Goal: Task Accomplishment & Management: Manage account settings

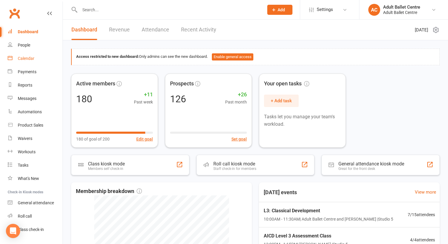
scroll to position [15, 0]
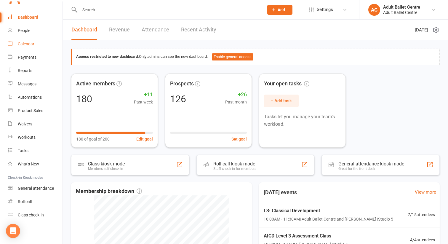
click at [32, 43] on div "Calendar" at bounding box center [26, 43] width 17 height 5
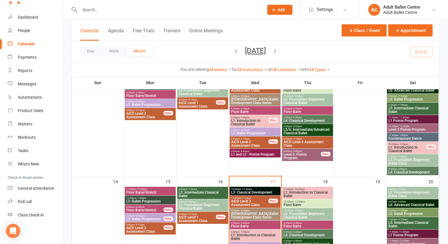
scroll to position [234, 0]
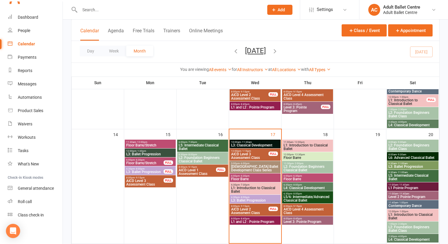
click at [251, 144] on span "L3: Classical Development" at bounding box center [255, 145] width 49 height 4
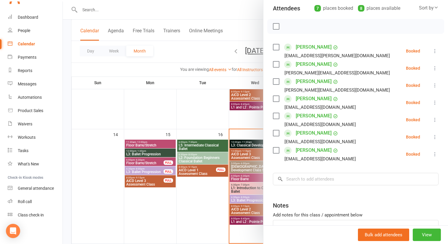
scroll to position [112, 0]
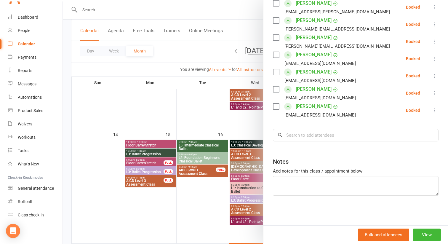
click at [252, 153] on div at bounding box center [255, 122] width 385 height 244
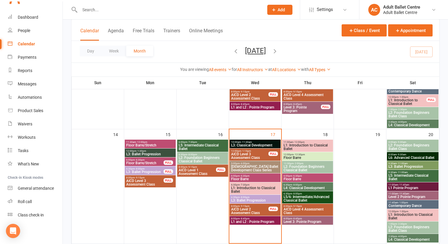
click at [252, 153] on span "AICD Level 3 Assessment Class" at bounding box center [250, 155] width 38 height 7
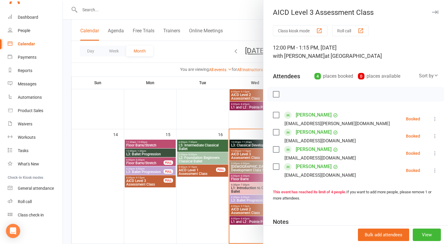
click at [246, 166] on div at bounding box center [255, 122] width 385 height 244
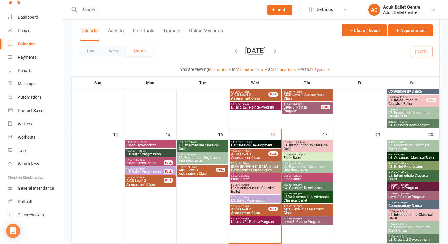
click at [242, 185] on span "- 7:30pm" at bounding box center [245, 184] width 10 height 3
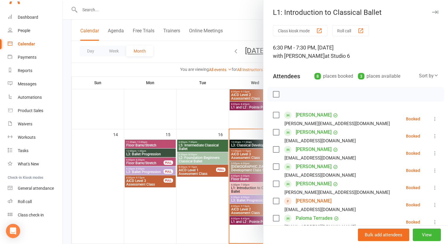
click at [241, 187] on div at bounding box center [255, 122] width 385 height 244
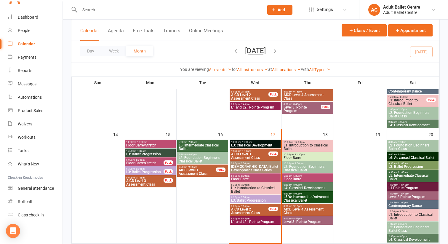
click at [241, 187] on span "L1: Introduction to Classical Ballet" at bounding box center [255, 189] width 49 height 7
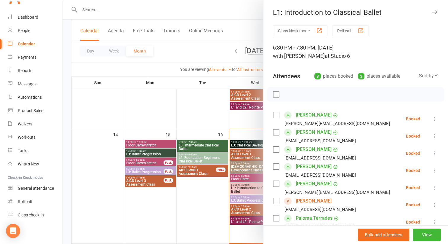
click at [189, 158] on div at bounding box center [255, 122] width 385 height 244
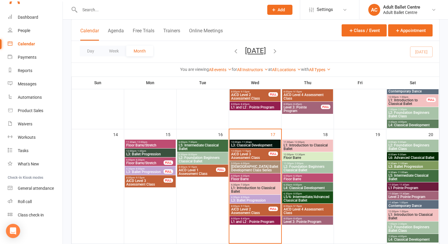
click at [189, 158] on span "L2: Foundation Beginners Classical Ballet" at bounding box center [202, 159] width 49 height 7
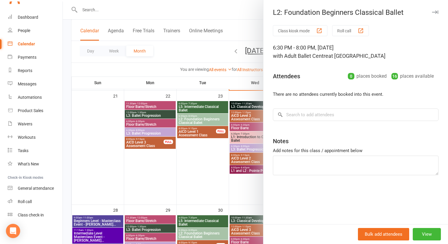
scroll to position [372, 0]
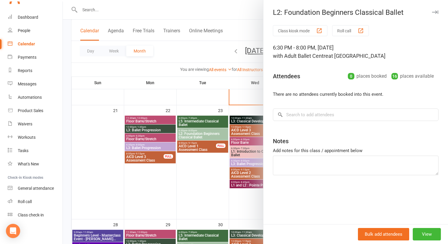
click at [199, 138] on div at bounding box center [255, 122] width 385 height 244
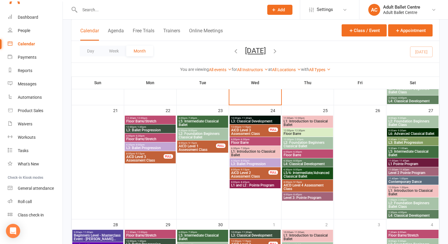
click at [199, 137] on span "L2: Foundation Beginners Classical Ballet" at bounding box center [202, 135] width 49 height 7
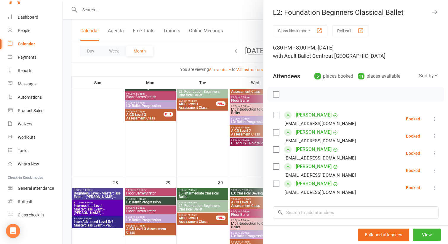
scroll to position [425, 0]
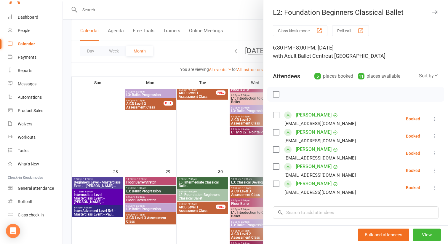
click at [199, 194] on div at bounding box center [255, 122] width 385 height 244
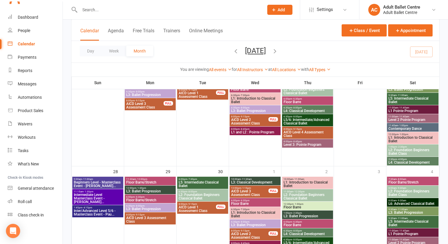
click at [199, 194] on span "L2: Foundation Beginners Classical Ballet" at bounding box center [202, 196] width 49 height 7
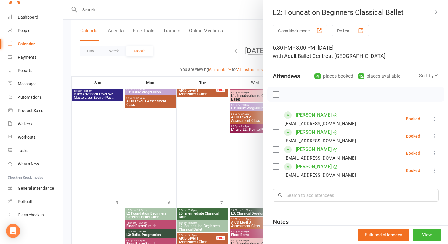
scroll to position [554, 0]
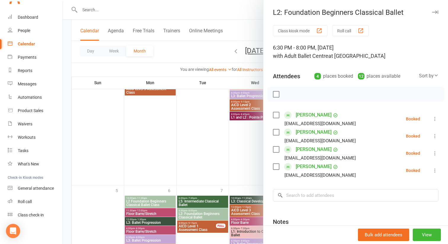
click at [199, 214] on div at bounding box center [255, 122] width 385 height 244
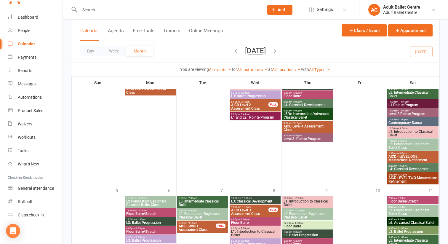
click at [199, 214] on span "L2: Foundation Beginners Classical Ballet" at bounding box center [202, 215] width 49 height 7
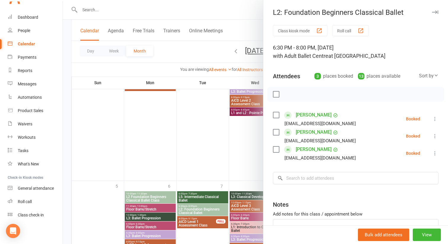
scroll to position [561, 0]
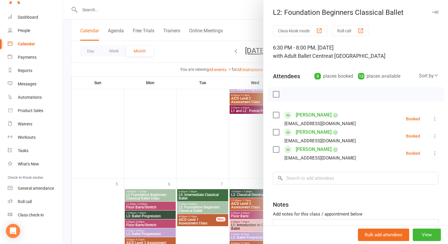
click at [199, 206] on div at bounding box center [255, 122] width 385 height 244
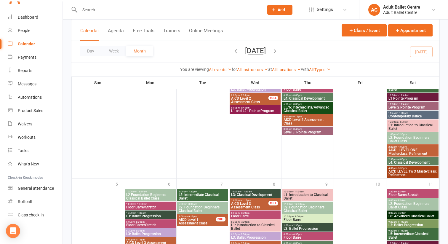
click at [199, 206] on span "L2: Foundation Beginners Classical Ballet" at bounding box center [202, 208] width 49 height 7
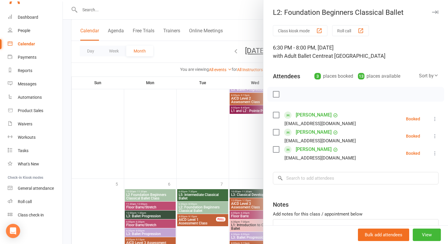
click at [200, 191] on div at bounding box center [255, 122] width 385 height 244
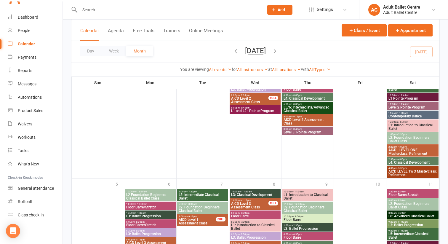
click at [199, 196] on span "L5: Intermediate Classical Ballet" at bounding box center [202, 196] width 49 height 7
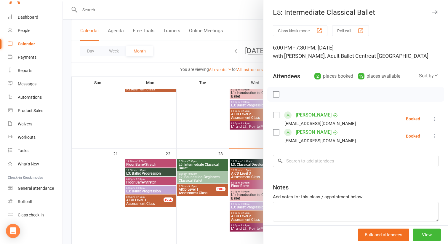
scroll to position [305, 0]
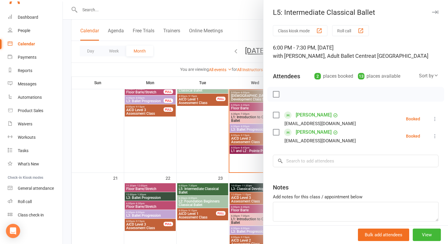
click at [195, 201] on div at bounding box center [255, 122] width 385 height 244
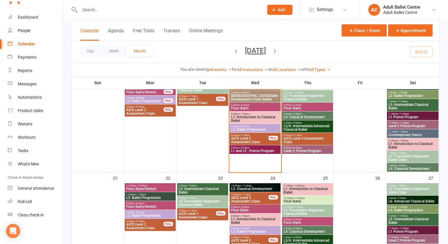
click at [195, 201] on span "L2: Foundation Beginners Classical Ballet" at bounding box center [202, 202] width 49 height 7
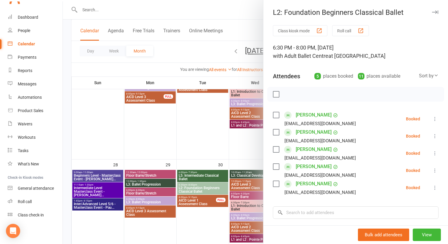
scroll to position [431, 0]
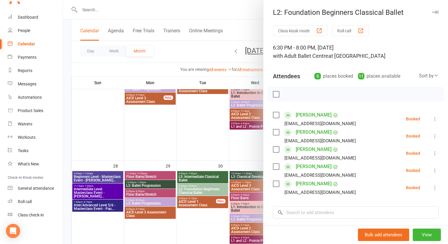
click at [212, 190] on div at bounding box center [255, 122] width 385 height 244
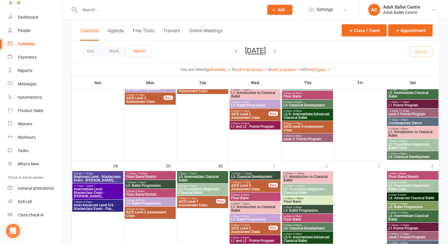
click at [212, 190] on span "L2: Foundation Beginners Classical Ballet" at bounding box center [202, 190] width 49 height 7
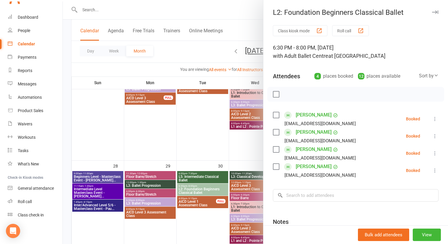
click at [211, 191] on div at bounding box center [255, 122] width 385 height 244
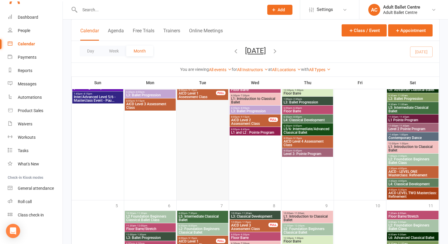
scroll to position [540, 0]
click at [197, 222] on div "6:00pm - 7:30pm L5: Intermediate Classical Ballet" at bounding box center [202, 216] width 51 height 12
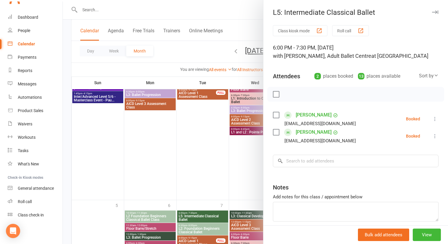
click at [435, 118] on icon at bounding box center [435, 119] width 6 height 6
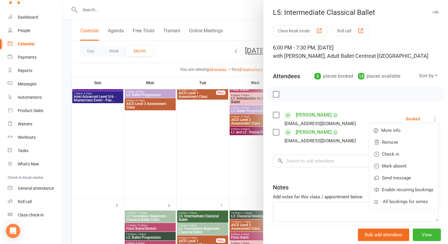
click at [208, 230] on div at bounding box center [255, 122] width 385 height 244
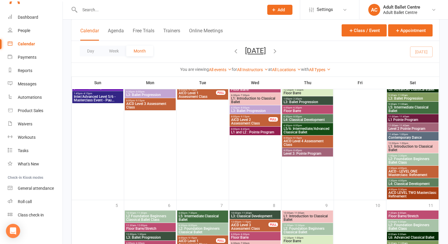
click at [208, 230] on span "L2: Foundation Beginners Classical Ballet" at bounding box center [202, 230] width 49 height 7
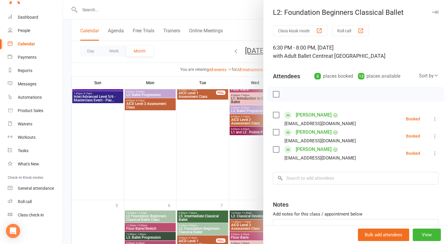
click at [435, 135] on icon at bounding box center [435, 136] width 6 height 6
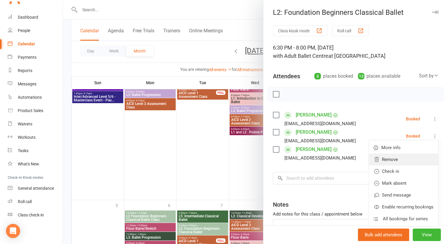
click at [402, 159] on link "Remove" at bounding box center [403, 159] width 69 height 12
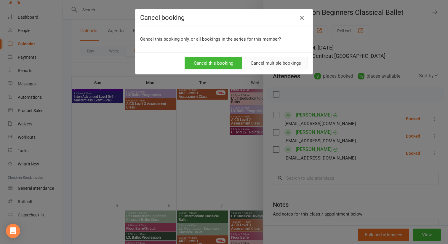
click at [280, 63] on button "Cancel multiple bookings" at bounding box center [276, 63] width 64 height 12
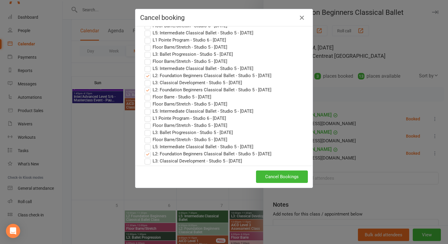
scroll to position [1454, 0]
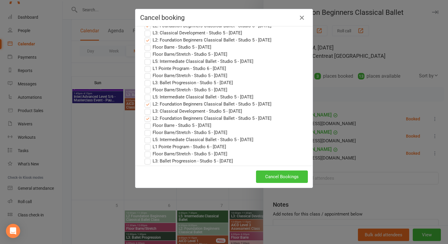
click at [271, 177] on button "Cancel Bookings" at bounding box center [282, 176] width 52 height 12
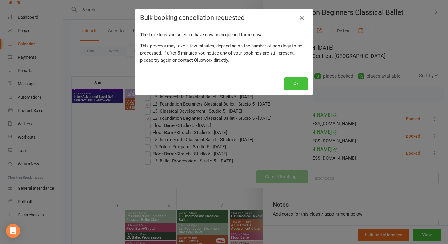
click at [292, 84] on button "Ok" at bounding box center [296, 83] width 24 height 12
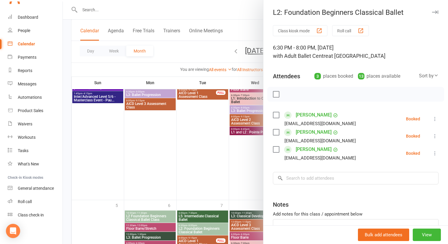
click at [205, 153] on div at bounding box center [255, 122] width 385 height 244
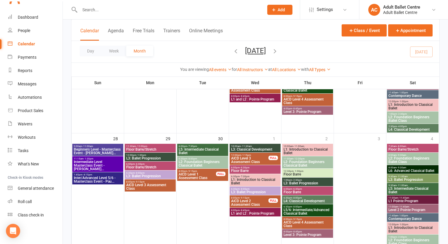
scroll to position [457, 0]
